Goal: Information Seeking & Learning: Learn about a topic

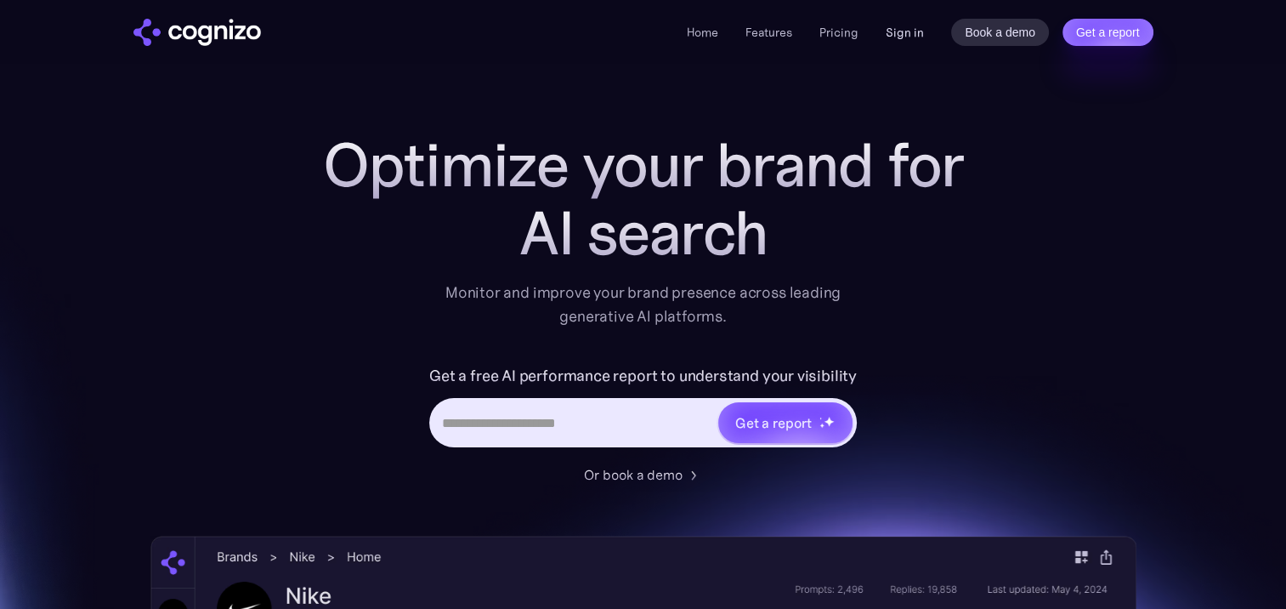
click at [901, 31] on link "Sign in" at bounding box center [905, 32] width 38 height 20
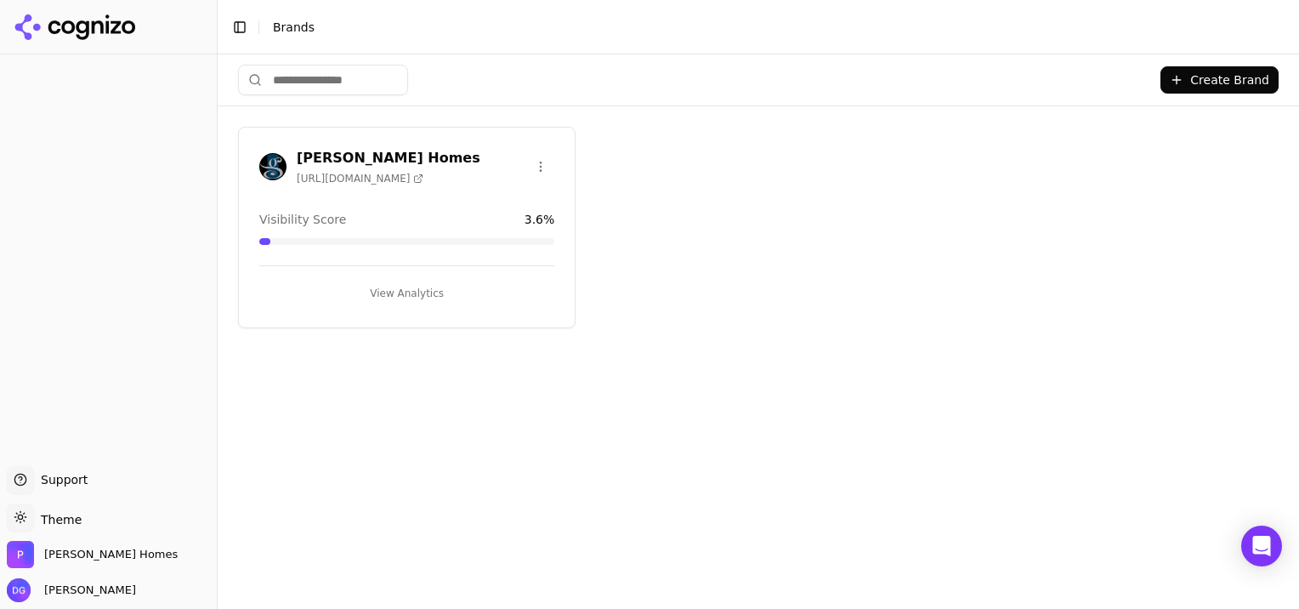
click at [408, 280] on button "View Analytics" at bounding box center [406, 293] width 295 height 27
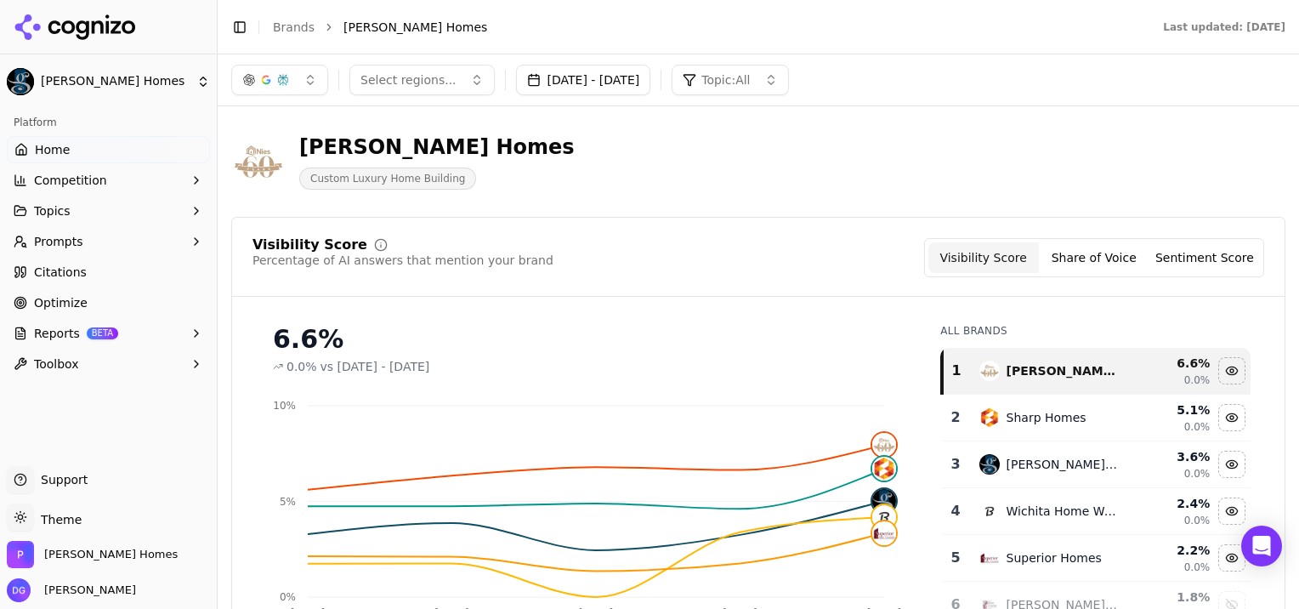
click at [1105, 255] on button "Share of Voice" at bounding box center [1094, 257] width 110 height 31
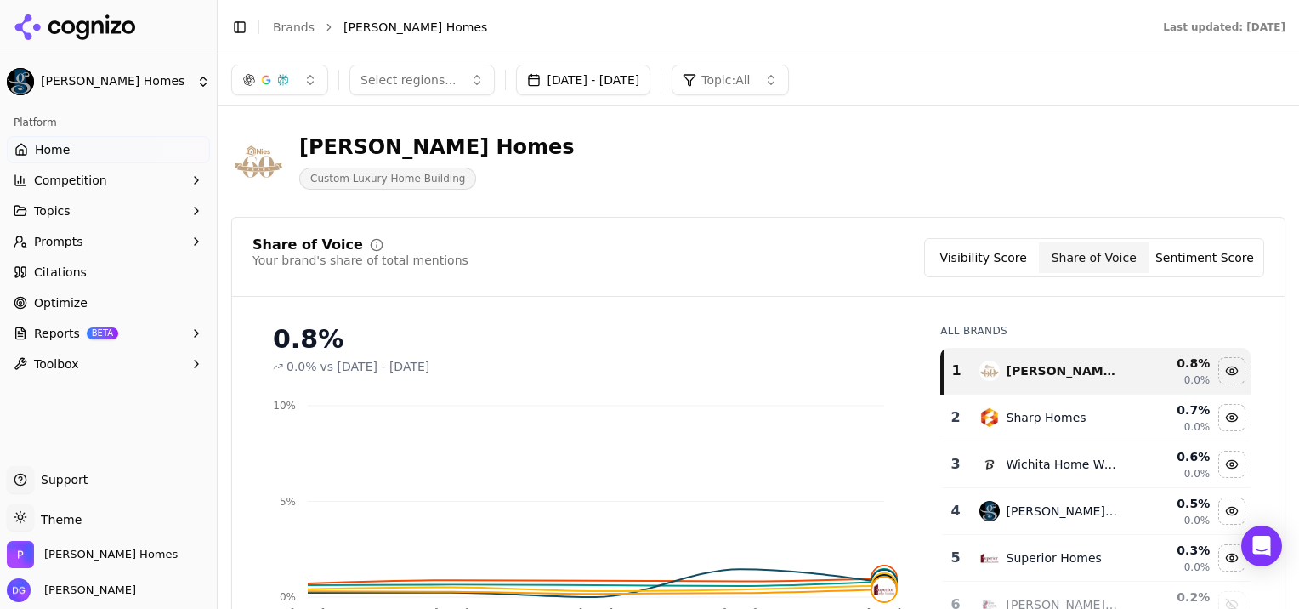
click at [1210, 267] on button "Sentiment Score" at bounding box center [1204, 257] width 110 height 31
